Goal: Transaction & Acquisition: Obtain resource

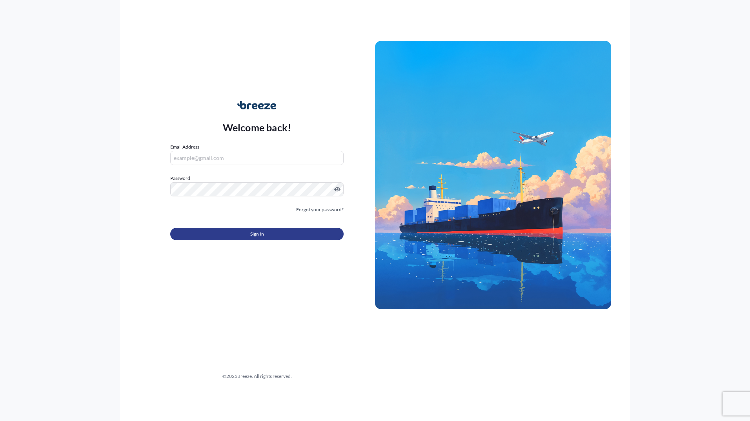
type input "[PERSON_NAME][EMAIL_ADDRESS][DOMAIN_NAME]"
click at [258, 235] on span "Sign In" at bounding box center [257, 234] width 14 height 8
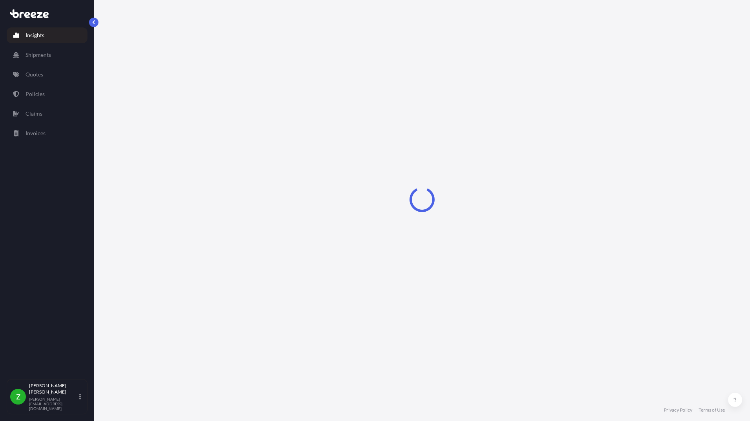
select select "2025"
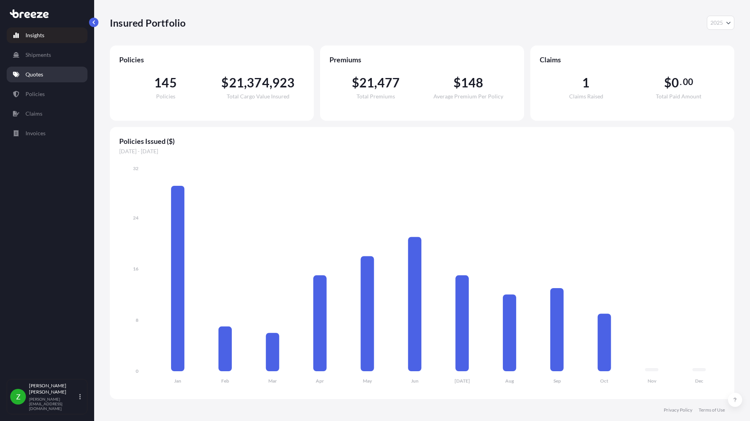
click at [35, 75] on p "Quotes" at bounding box center [34, 75] width 18 height 8
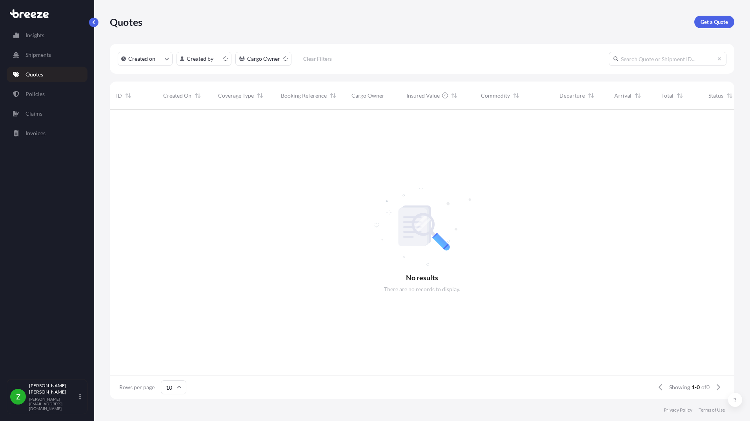
scroll to position [6, 6]
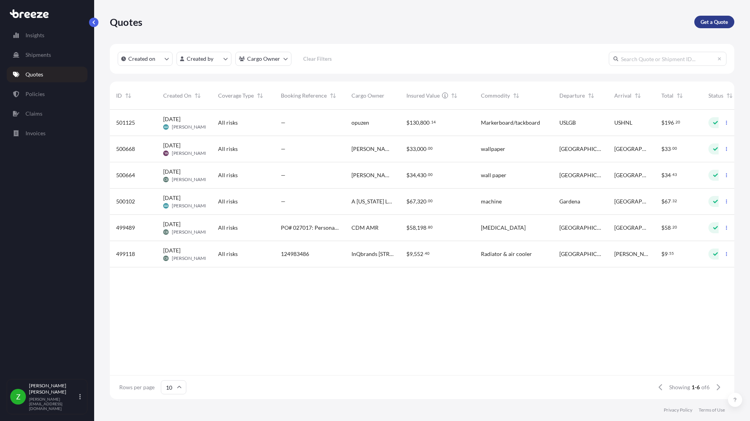
click at [709, 22] on p "Get a Quote" at bounding box center [713, 22] width 27 height 8
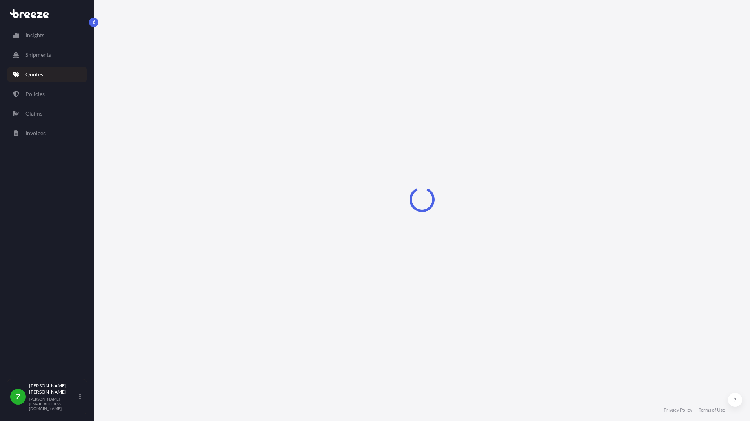
select select "Sea"
select select "1"
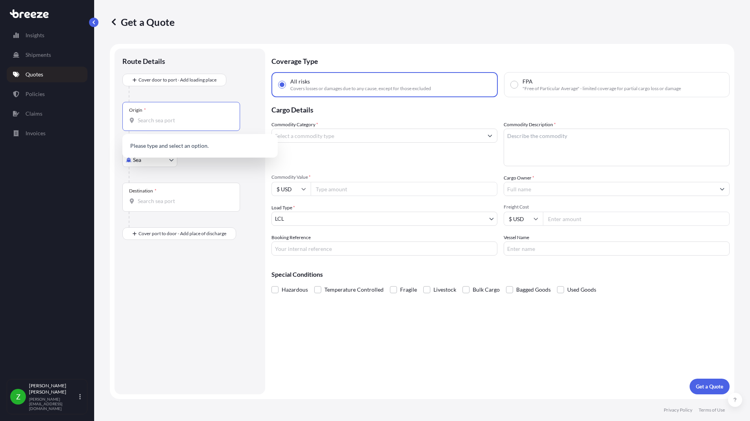
click at [147, 120] on input "Origin *" at bounding box center [184, 120] width 93 height 8
type input "91786"
click at [115, 169] on div "Route Details Cover door to port - Add loading place Place of loading Road Road…" at bounding box center [189, 222] width 151 height 346
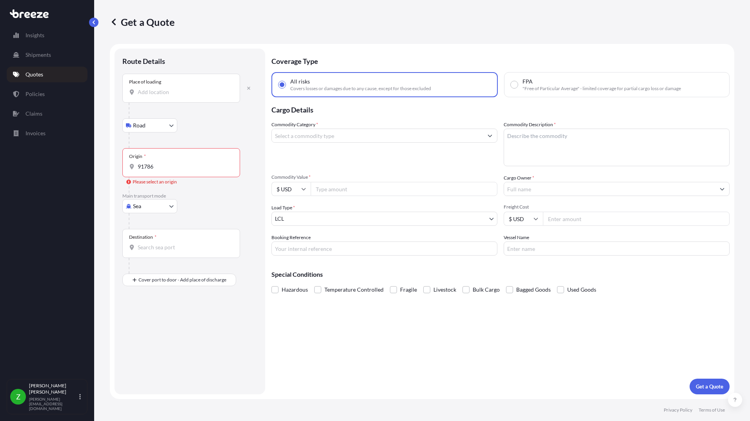
click at [158, 128] on body "Insights Shipments Quotes Policies Claims Invoices Z [PERSON_NAME] [PERSON_NAME…" at bounding box center [375, 210] width 750 height 421
click at [152, 94] on input "Place of loading" at bounding box center [184, 92] width 93 height 8
type input "91786"
click at [110, 130] on form "Route Details Place of loading 91786 Road Road Rail Origin * 91786 Please selec…" at bounding box center [422, 221] width 624 height 355
click at [171, 124] on body "Insights Shipments Quotes Policies Claims Invoices Z [PERSON_NAME] [PERSON_NAME…" at bounding box center [375, 210] width 750 height 421
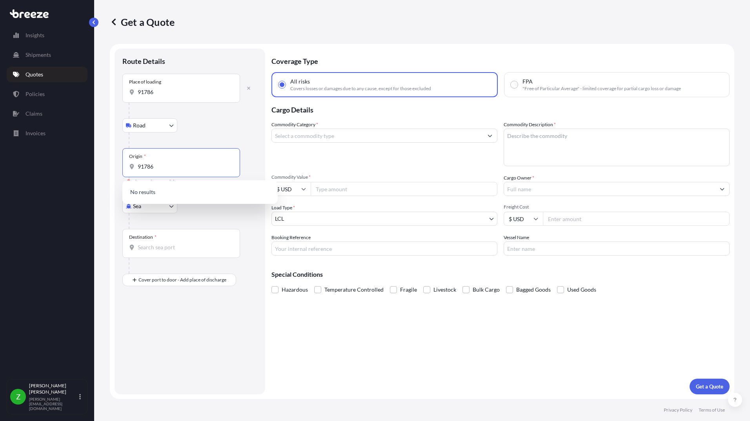
click at [142, 166] on input "91786" at bounding box center [184, 167] width 93 height 8
click at [144, 252] on div "Destination *" at bounding box center [181, 243] width 118 height 29
click at [144, 251] on input "Destination *" at bounding box center [184, 247] width 93 height 8
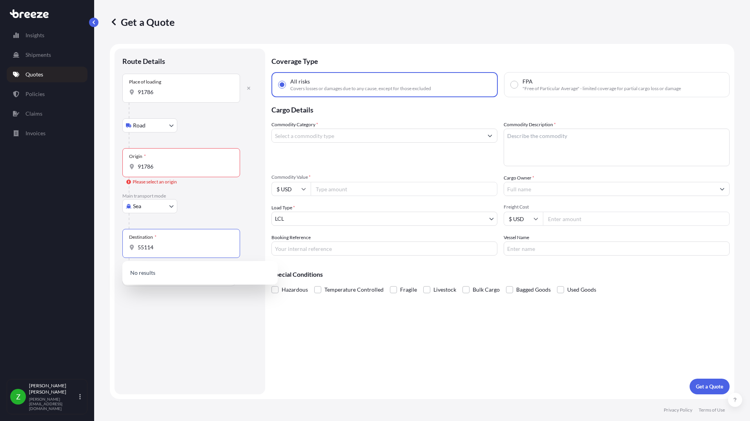
type input "55114"
click at [145, 169] on input "91786" at bounding box center [184, 167] width 93 height 8
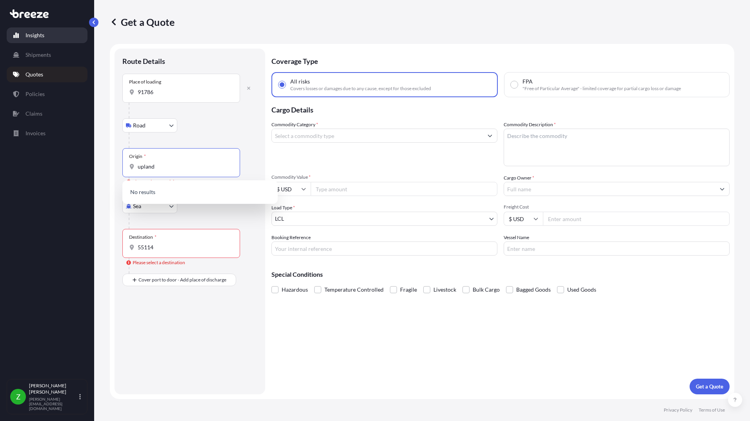
type input "upland"
click at [37, 33] on p "Insights" at bounding box center [34, 35] width 19 height 8
select select "2025"
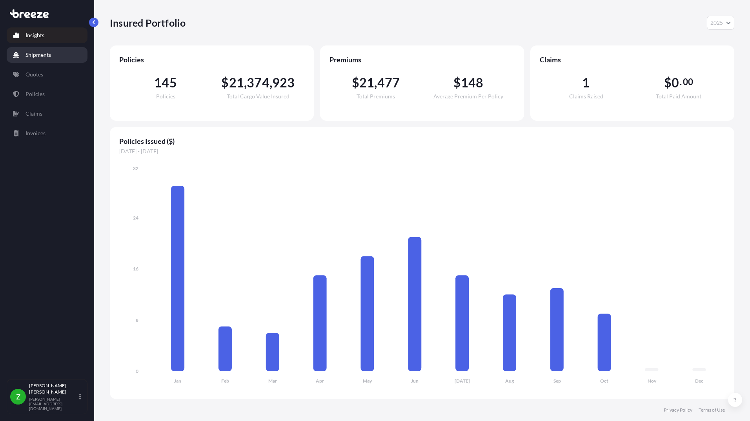
click at [41, 50] on link "Shipments" at bounding box center [47, 55] width 81 height 16
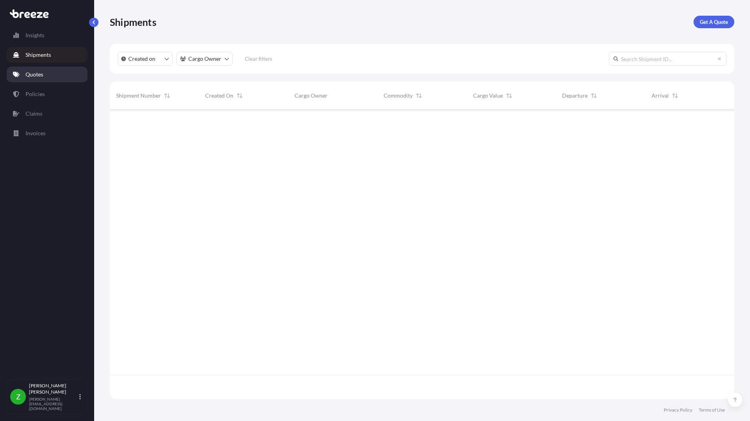
scroll to position [312, 618]
click at [41, 76] on p "Quotes" at bounding box center [34, 75] width 18 height 8
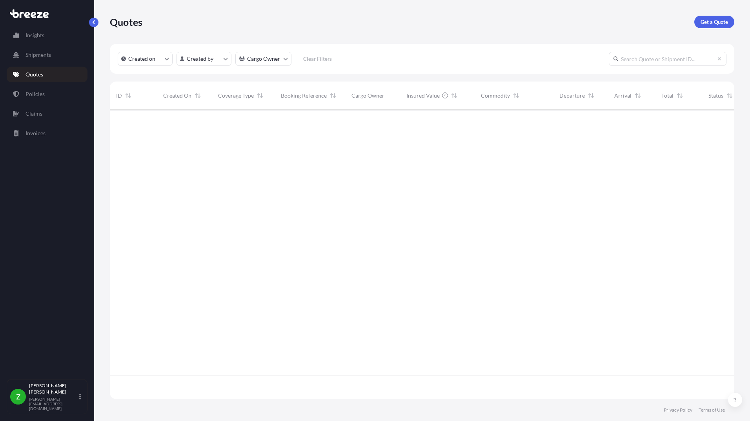
scroll to position [288, 618]
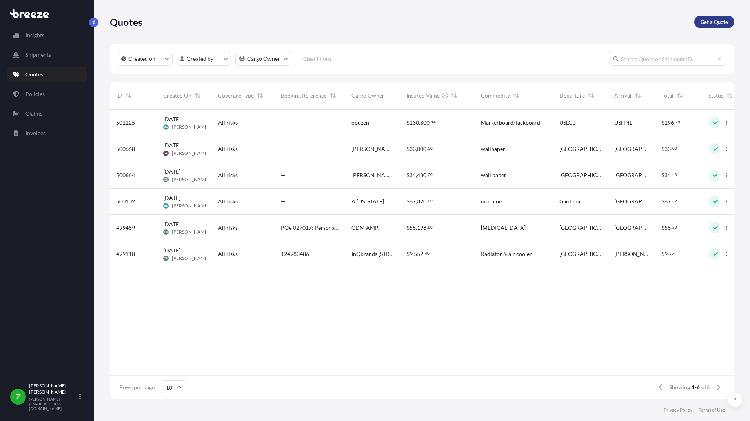
click at [704, 23] on p "Get a Quote" at bounding box center [713, 22] width 27 height 8
select select "Sea"
select select "1"
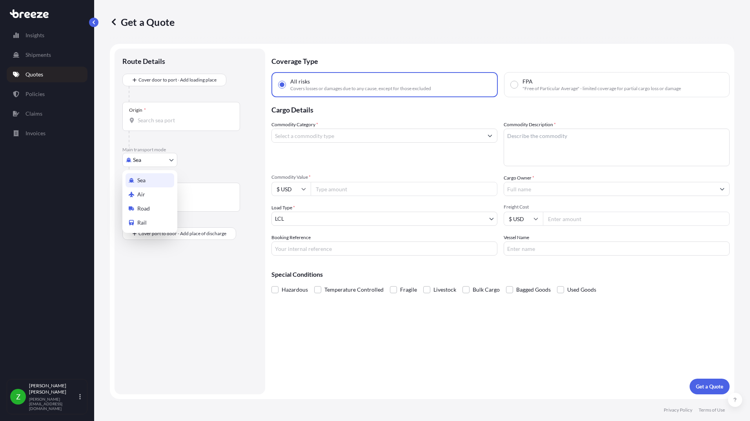
click at [143, 159] on body "Insights Shipments Quotes Policies Claims Invoices Z [PERSON_NAME] [PERSON_NAME…" at bounding box center [375, 210] width 750 height 421
click at [152, 211] on div "Road" at bounding box center [149, 209] width 49 height 14
select select "Road"
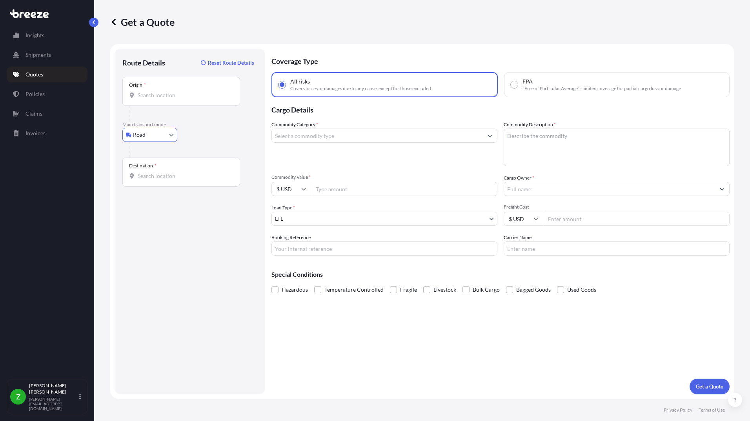
click at [169, 98] on input "Origin *" at bounding box center [184, 95] width 93 height 8
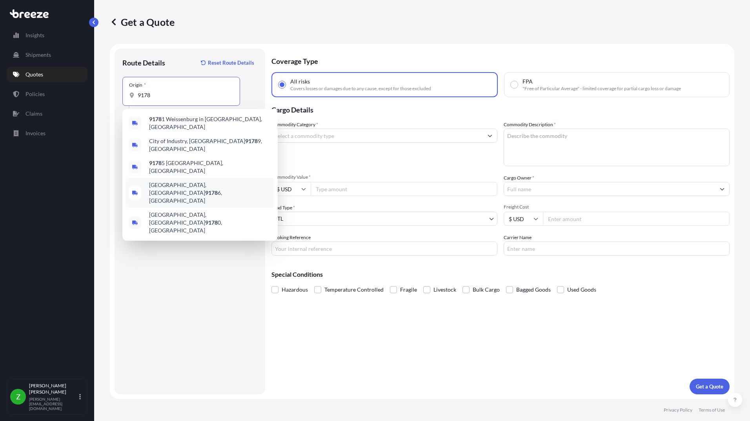
click at [167, 181] on span "Upland, CA 9178 6, [GEOGRAPHIC_DATA]" at bounding box center [210, 193] width 122 height 24
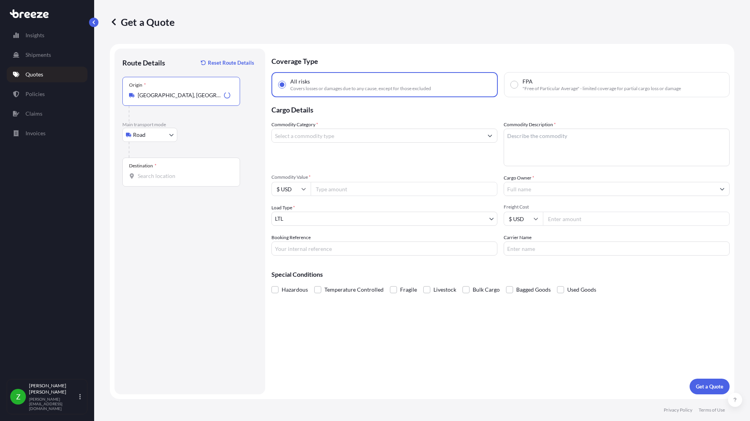
type input "[GEOGRAPHIC_DATA], [GEOGRAPHIC_DATA]"
click at [170, 173] on input "Destination *" at bounding box center [184, 176] width 93 height 8
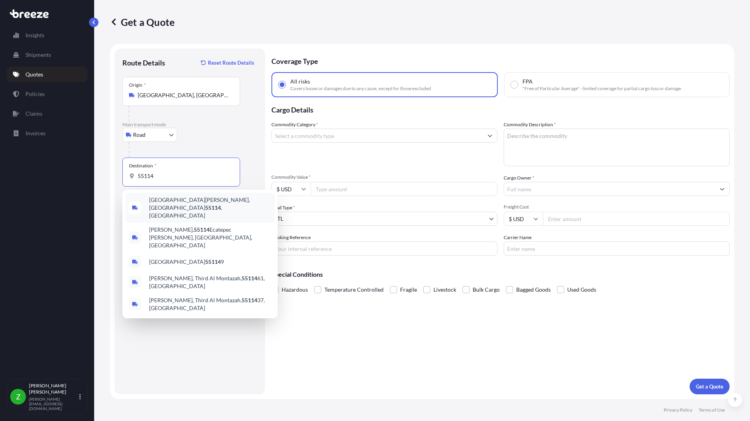
click at [182, 202] on span "[GEOGRAPHIC_DATA][PERSON_NAME] , [GEOGRAPHIC_DATA]" at bounding box center [210, 208] width 122 height 24
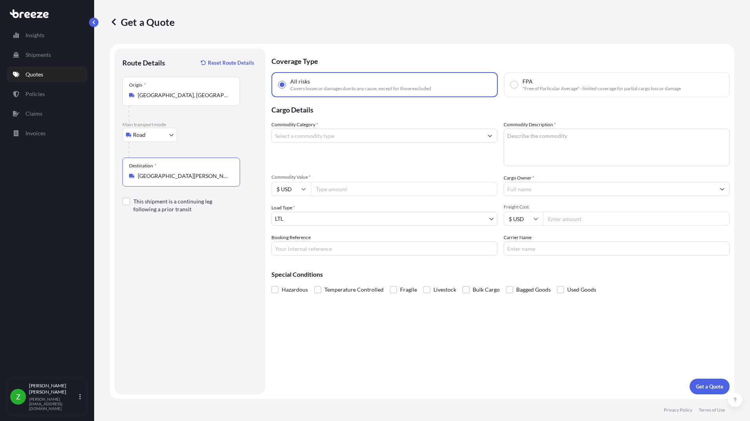
type input "[GEOGRAPHIC_DATA][PERSON_NAME], [GEOGRAPHIC_DATA]"
click at [317, 136] on input "Commodity Category *" at bounding box center [377, 136] width 211 height 14
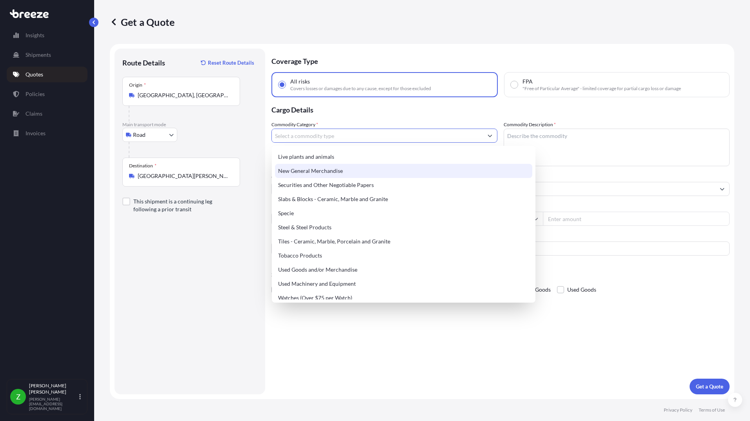
scroll to position [329, 0]
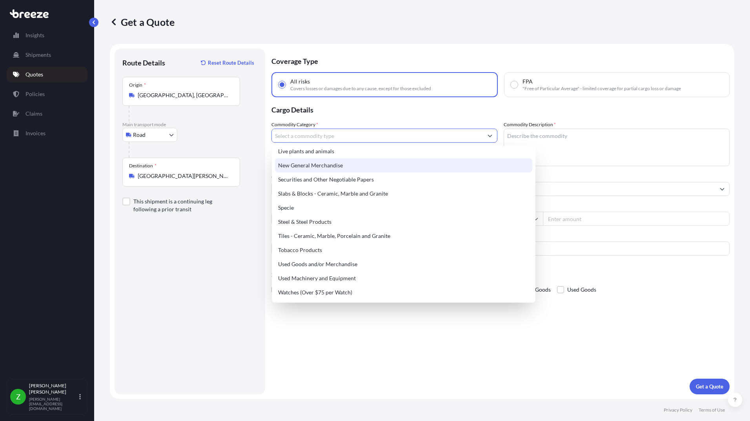
click at [315, 164] on div "New General Merchandise" at bounding box center [403, 165] width 257 height 14
type input "New General Merchandise"
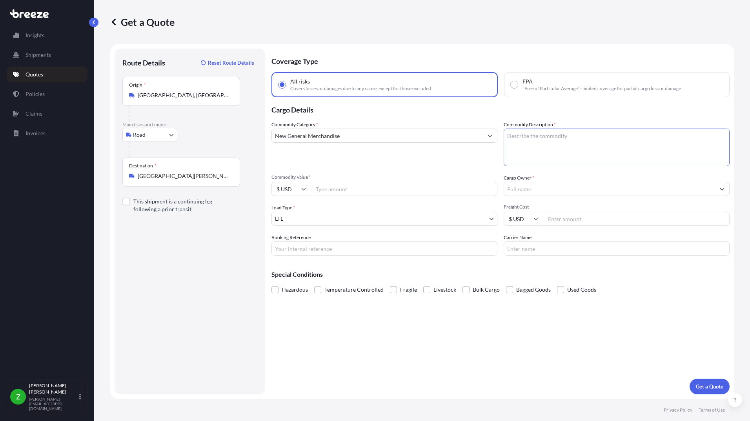
click at [548, 145] on textarea "Commodity Description *" at bounding box center [616, 148] width 226 height 38
type textarea "Auto Parts"
click at [344, 189] on input "Commodity Value *" at bounding box center [404, 189] width 187 height 14
type input "65000"
click at [531, 188] on input "Cargo Owner *" at bounding box center [609, 189] width 211 height 14
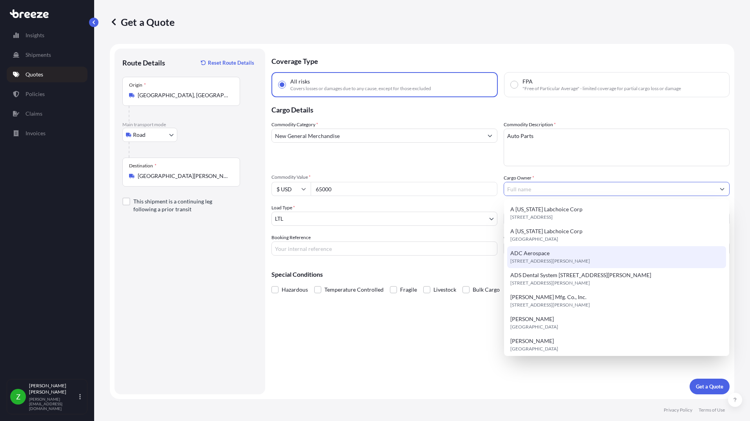
click at [515, 191] on input "Cargo Owner *" at bounding box center [609, 189] width 211 height 14
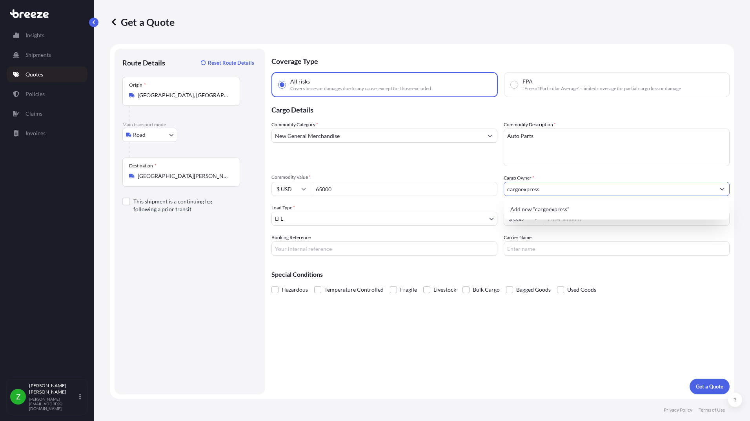
click at [522, 189] on input "cargoexpress" at bounding box center [609, 189] width 211 height 14
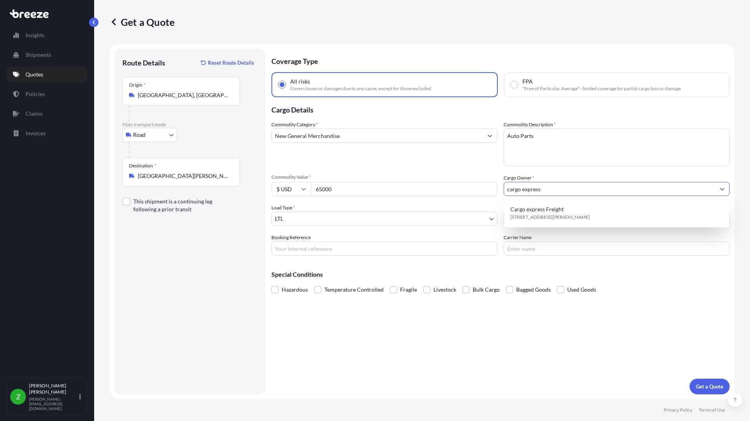
type input "cargo express"
click at [305, 251] on input "Booking Reference" at bounding box center [384, 249] width 226 height 14
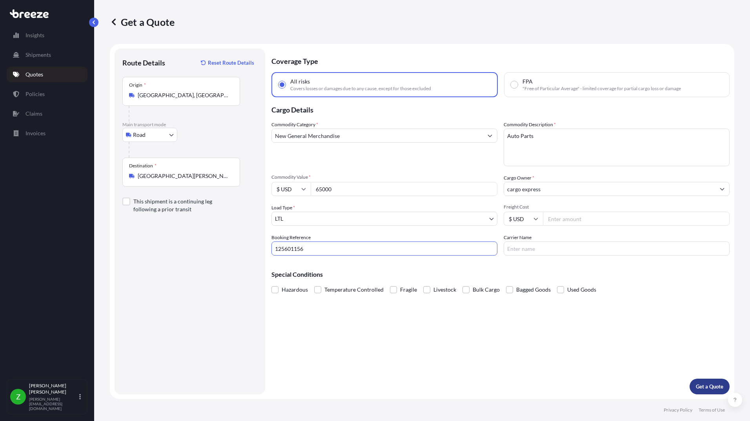
type input "125601156"
click at [712, 388] on p "Get a Quote" at bounding box center [708, 387] width 27 height 8
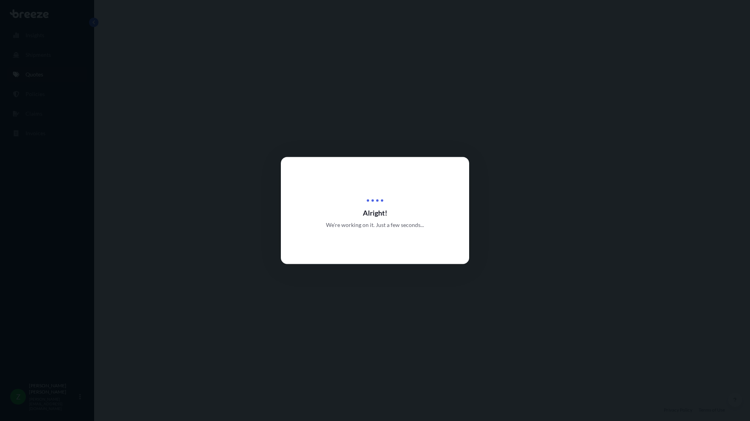
select select "Road"
select select "1"
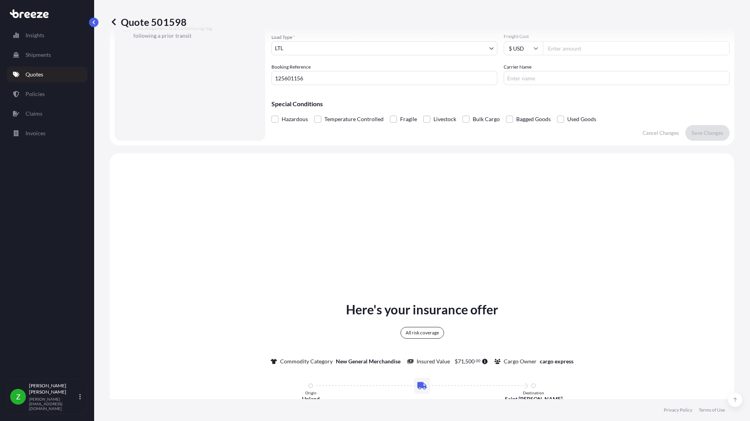
scroll to position [285, 0]
